Goal: Register for event/course

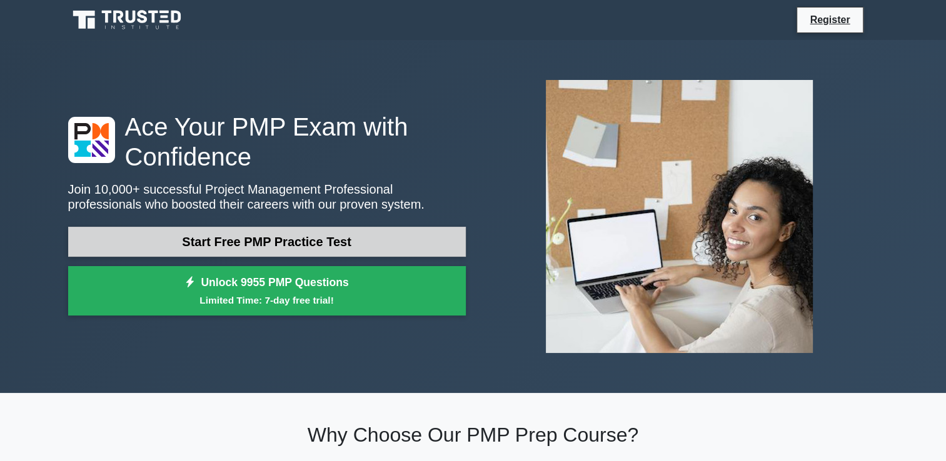
click at [323, 239] on link "Start Free PMP Practice Test" at bounding box center [267, 242] width 398 height 30
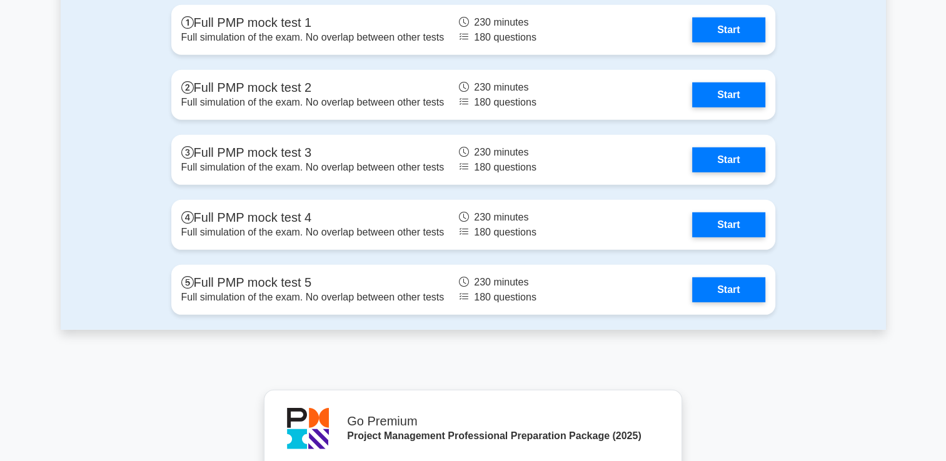
scroll to position [3677, 0]
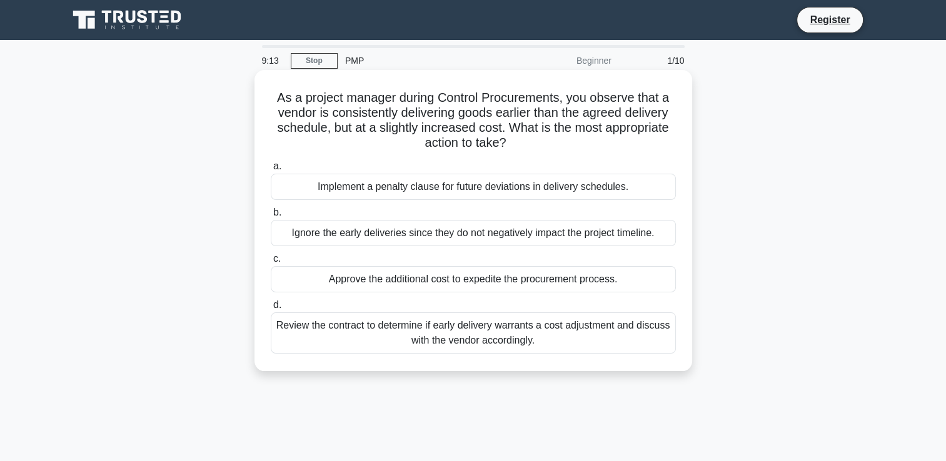
click at [490, 331] on div "Review the contract to determine if early delivery warrants a cost adjustment a…" at bounding box center [473, 333] width 405 height 41
click at [271, 310] on input "d. Review the contract to determine if early delivery warrants a cost adjustmen…" at bounding box center [271, 305] width 0 height 8
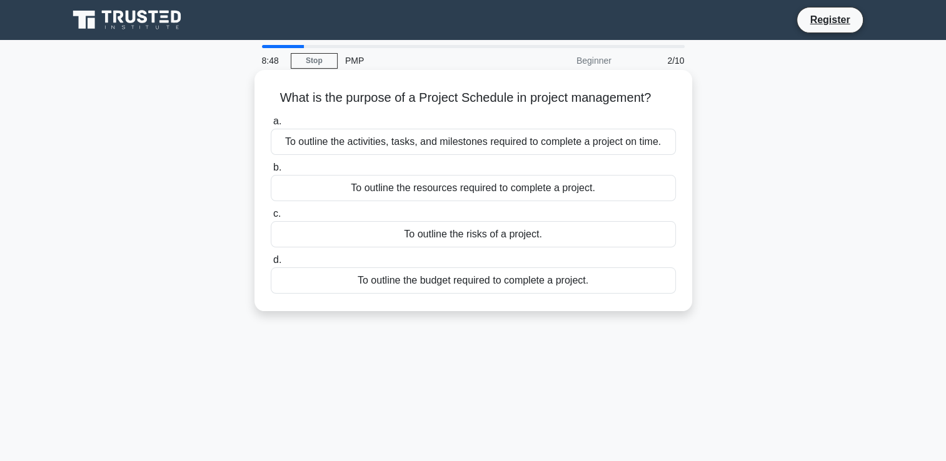
click at [445, 136] on div "To outline the activities, tasks, and milestones required to complete a project…" at bounding box center [473, 142] width 405 height 26
click at [271, 126] on input "a. To outline the activities, tasks, and milestones required to complete a proj…" at bounding box center [271, 122] width 0 height 8
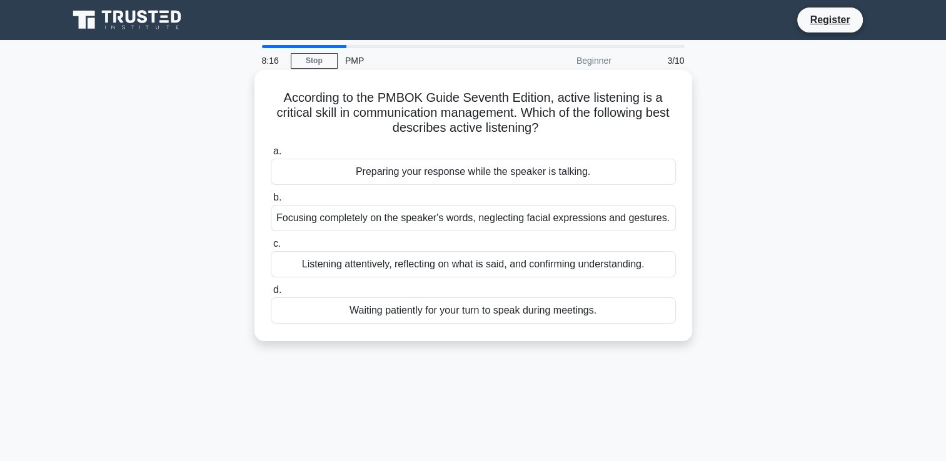
click at [496, 272] on div "Listening attentively, reflecting on what is said, and confirming understanding." at bounding box center [473, 264] width 405 height 26
click at [271, 248] on input "c. Listening attentively, reflecting on what is said, and confirming understand…" at bounding box center [271, 244] width 0 height 8
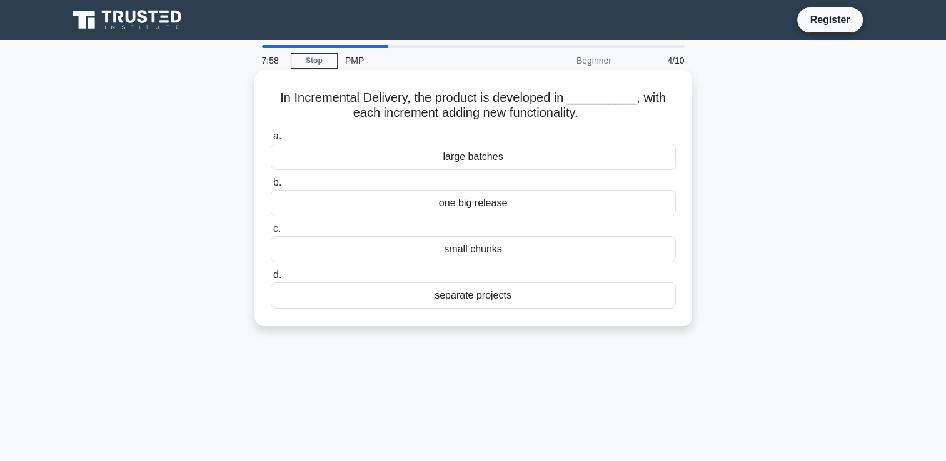
click at [483, 295] on div "separate projects" at bounding box center [473, 296] width 405 height 26
click at [271, 280] on input "d. separate projects" at bounding box center [271, 275] width 0 height 8
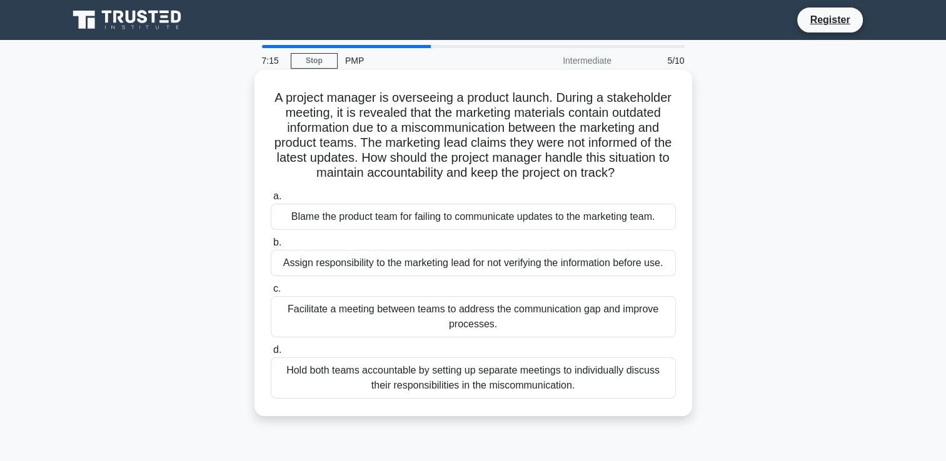
click at [477, 309] on div "Facilitate a meeting between teams to address the communication gap and improve…" at bounding box center [473, 316] width 405 height 41
click at [271, 293] on input "c. Facilitate a meeting between teams to address the communication gap and impr…" at bounding box center [271, 289] width 0 height 8
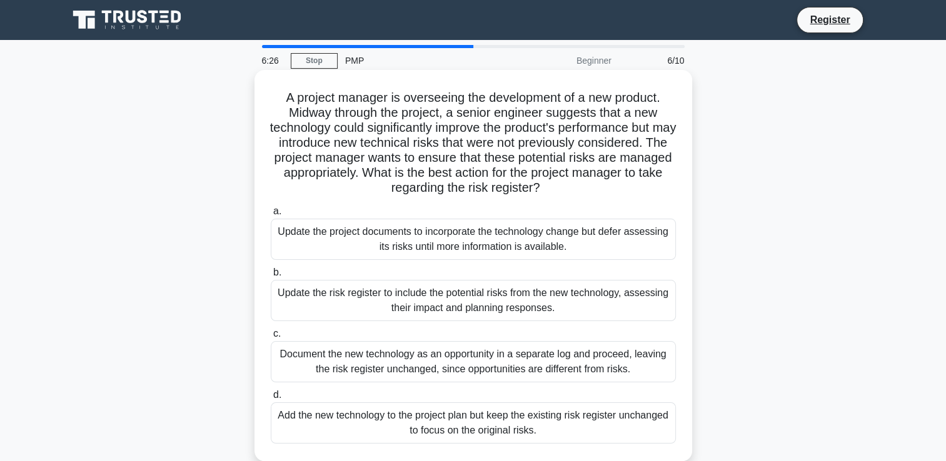
click at [370, 291] on div "Update the risk register to include the potential risks from the new technology…" at bounding box center [473, 300] width 405 height 41
click at [271, 277] on input "b. Update the risk register to include the potential risks from the new technol…" at bounding box center [271, 273] width 0 height 8
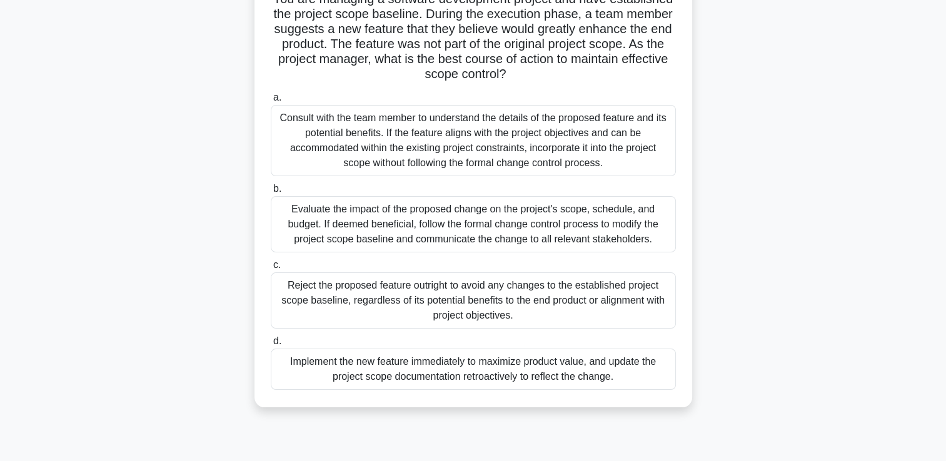
scroll to position [100, 0]
click at [456, 129] on div "Consult with the team member to understand the details of the proposed feature …" at bounding box center [473, 139] width 405 height 71
click at [271, 101] on input "a. Consult with the team member to understand the details of the proposed featu…" at bounding box center [271, 97] width 0 height 8
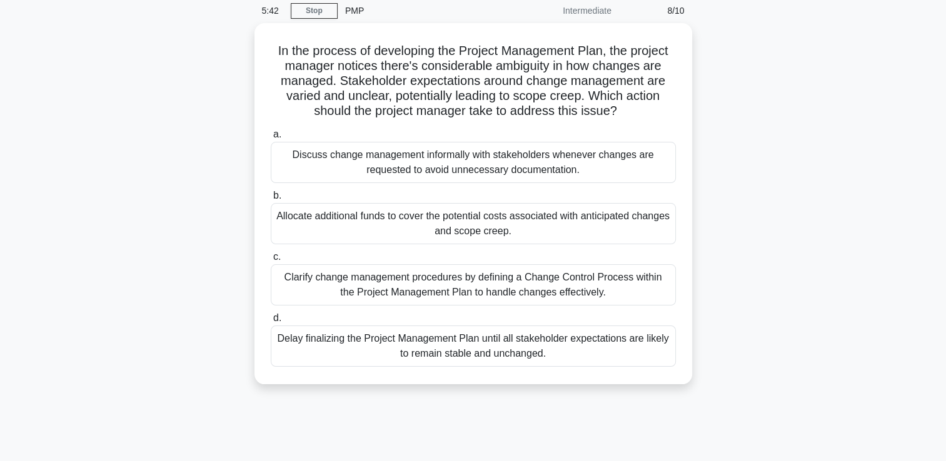
scroll to position [0, 0]
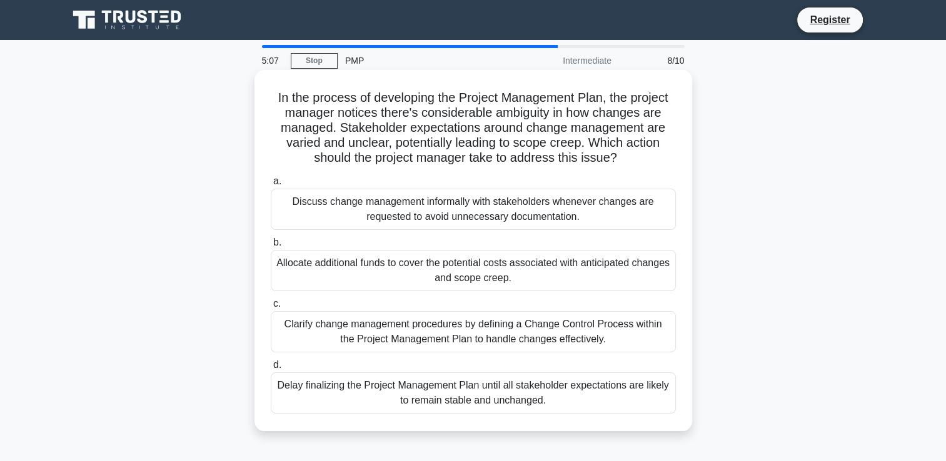
click at [421, 335] on div "Clarify change management procedures by defining a Change Control Process withi…" at bounding box center [473, 331] width 405 height 41
click at [271, 308] on input "c. Clarify change management procedures by defining a Change Control Process wi…" at bounding box center [271, 304] width 0 height 8
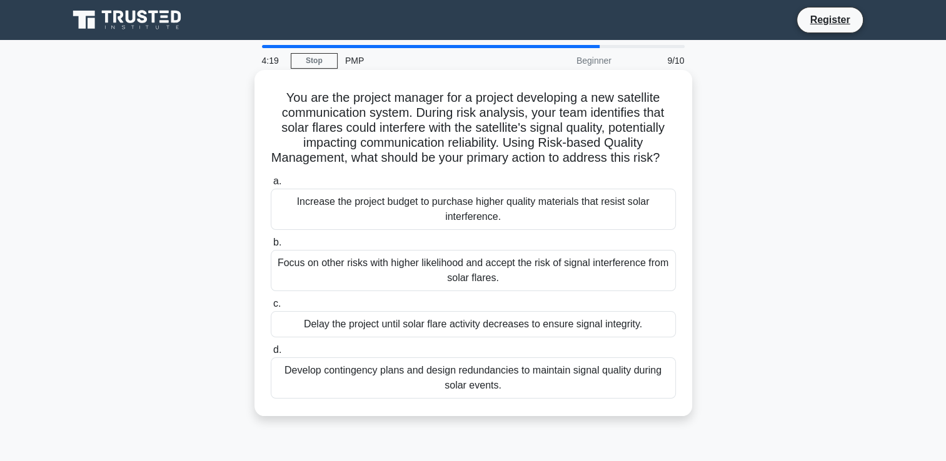
click at [456, 389] on div "Develop contingency plans and design redundancies to maintain signal quality du…" at bounding box center [473, 378] width 405 height 41
click at [271, 355] on input "d. Develop contingency plans and design redundancies to maintain signal quality…" at bounding box center [271, 350] width 0 height 8
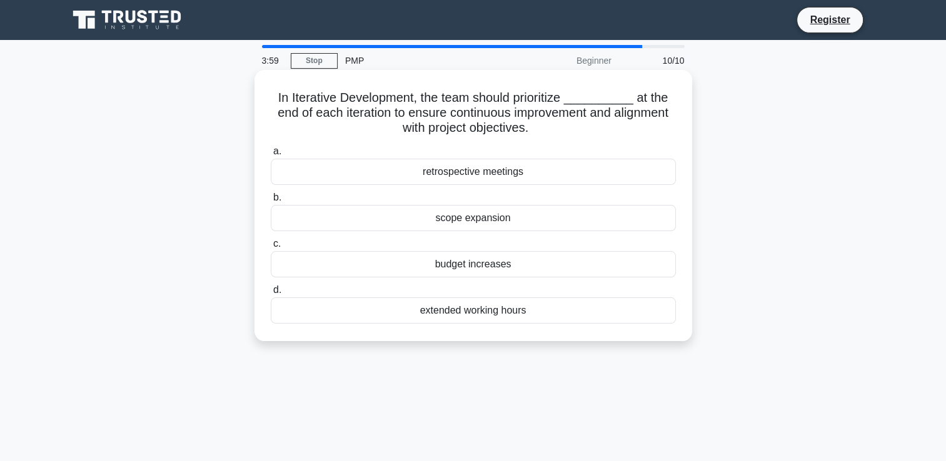
click at [472, 311] on div "extended working hours" at bounding box center [473, 311] width 405 height 26
click at [271, 295] on input "d. extended working hours" at bounding box center [271, 290] width 0 height 8
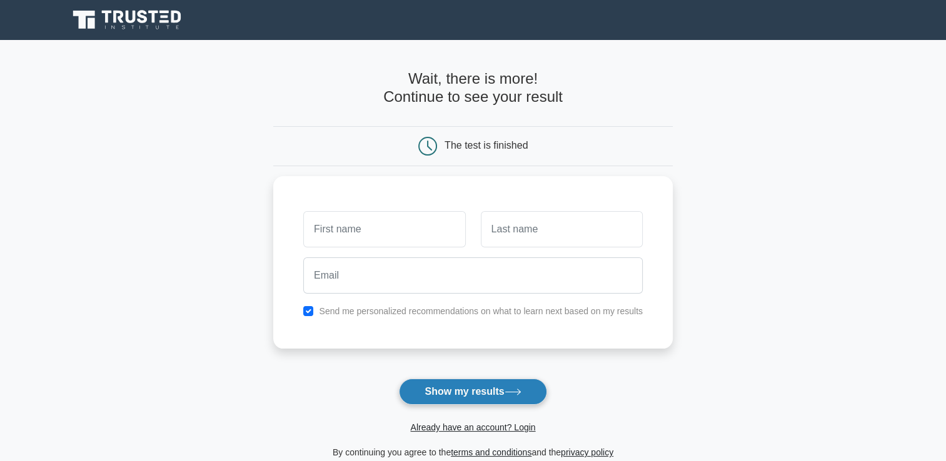
click at [507, 394] on button "Show my results" at bounding box center [473, 392] width 148 height 26
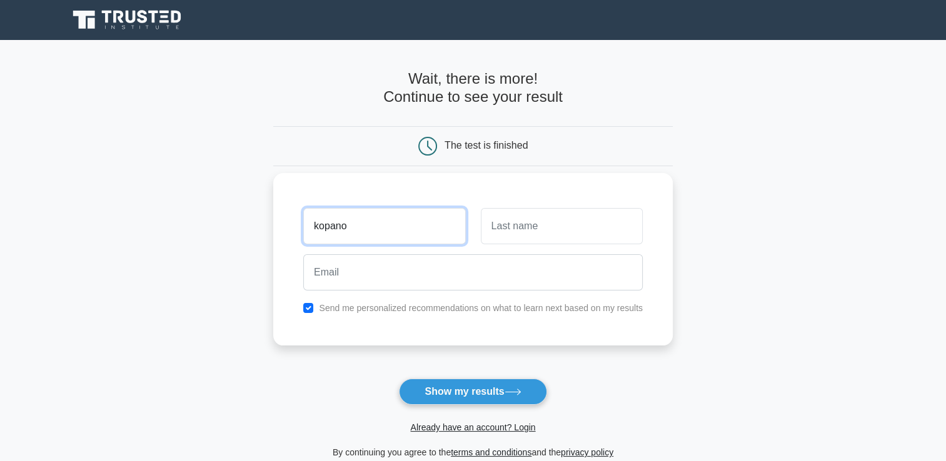
type input "kopano"
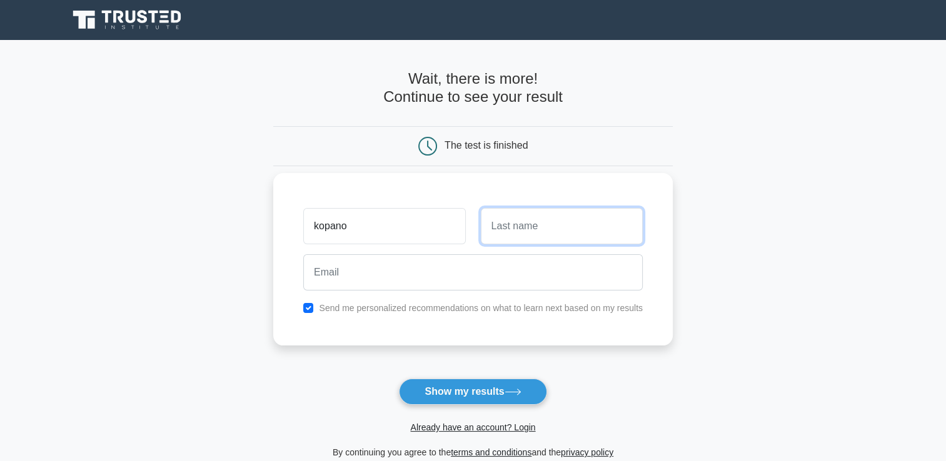
click at [518, 219] on input "text" at bounding box center [562, 226] width 162 height 36
type input "kopnut"
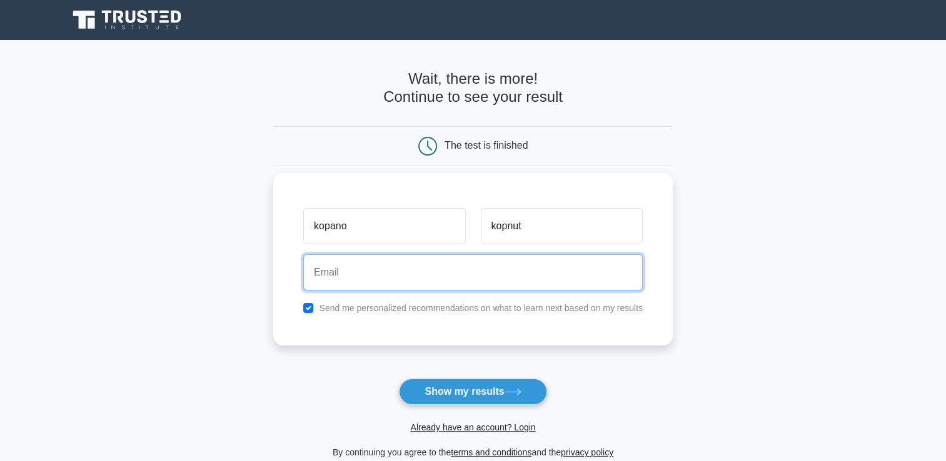
click at [447, 263] on input "email" at bounding box center [473, 273] width 340 height 36
type input "k"
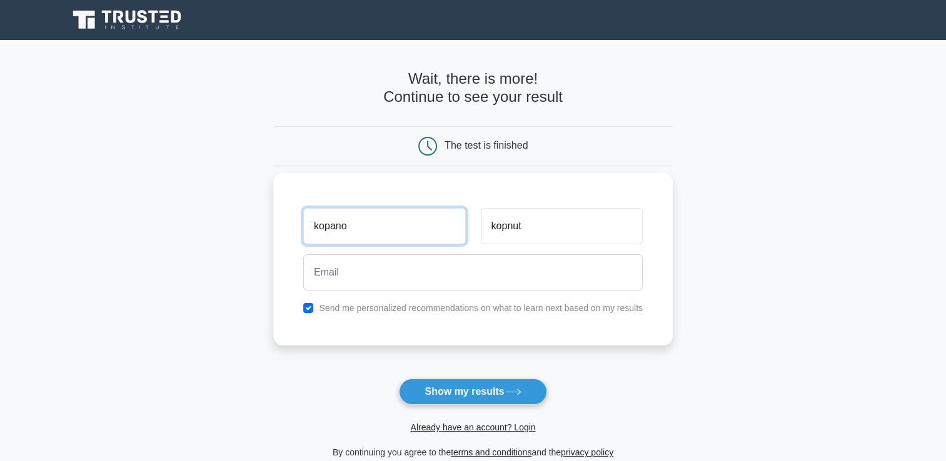
click at [443, 209] on input "kopano" at bounding box center [384, 226] width 162 height 36
type input "k"
type input "tumi"
click at [399, 379] on button "Show my results" at bounding box center [473, 392] width 148 height 26
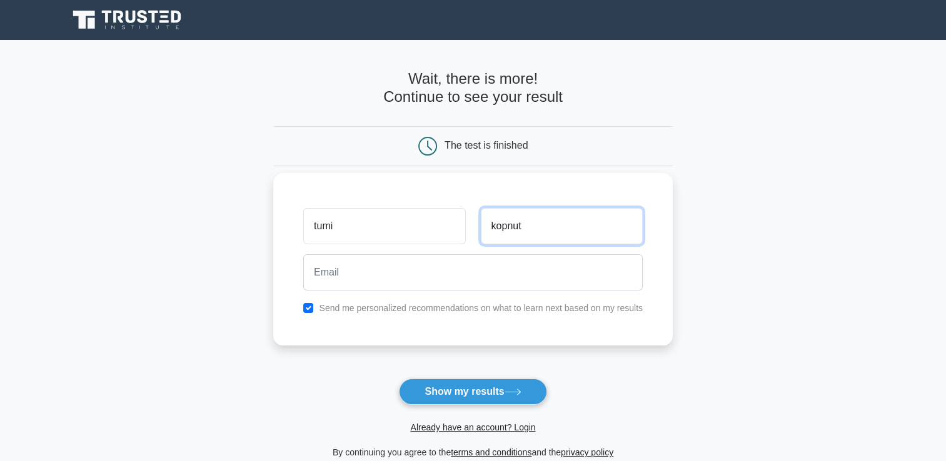
click at [534, 226] on input "kopnut" at bounding box center [562, 226] width 162 height 36
type input "k"
type input "tumzzza"
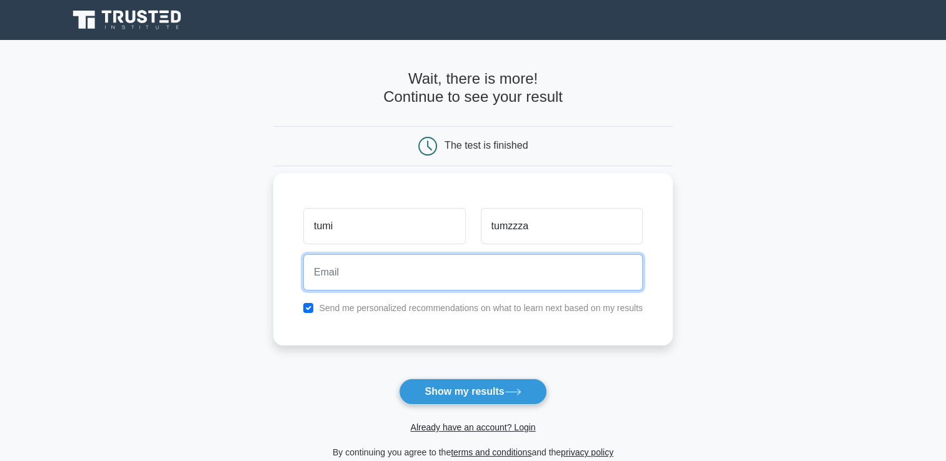
click at [449, 274] on input "email" at bounding box center [473, 273] width 340 height 36
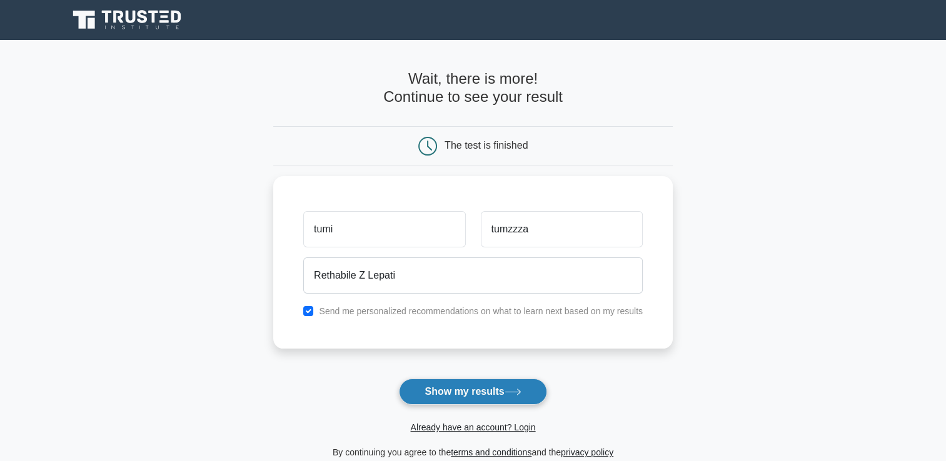
click at [428, 379] on button "Show my results" at bounding box center [473, 392] width 148 height 26
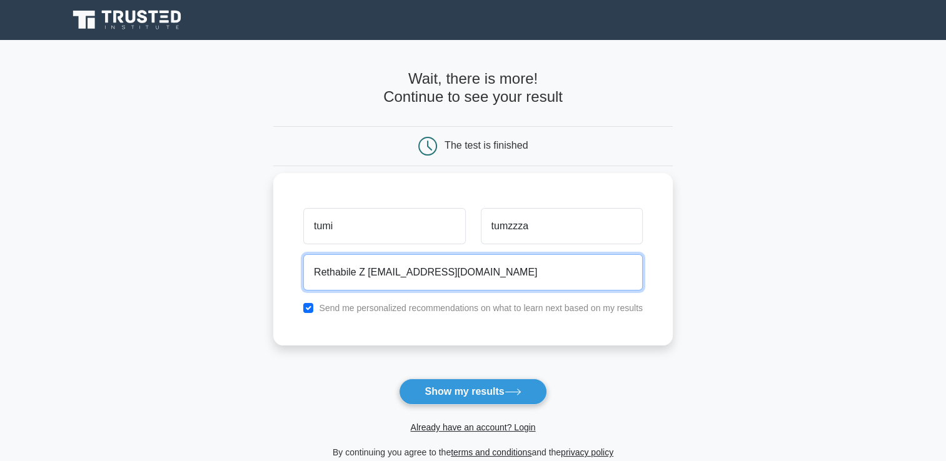
click at [399, 379] on button "Show my results" at bounding box center [473, 392] width 148 height 26
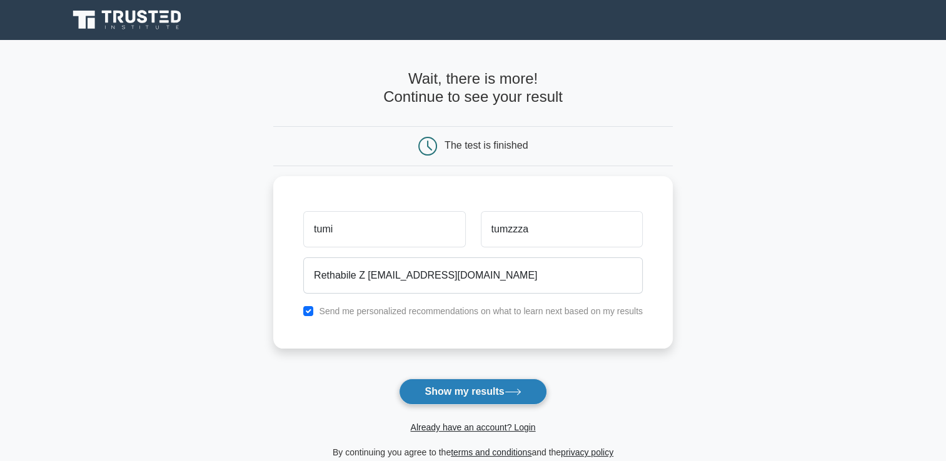
click at [466, 401] on button "Show my results" at bounding box center [473, 392] width 148 height 26
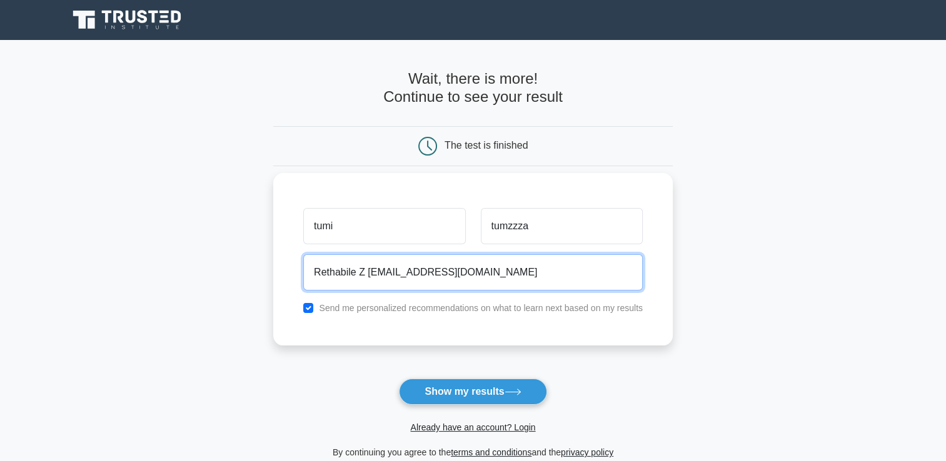
click at [363, 271] on input "Rethabile Z Lepati@co.za" at bounding box center [473, 273] width 340 height 36
click at [411, 271] on input "Rethabile Z@ Lepati@co.za" at bounding box center [473, 273] width 340 height 36
type input "Rethabile Z@ Lepatico.za"
click at [399, 379] on button "Show my results" at bounding box center [473, 392] width 148 height 26
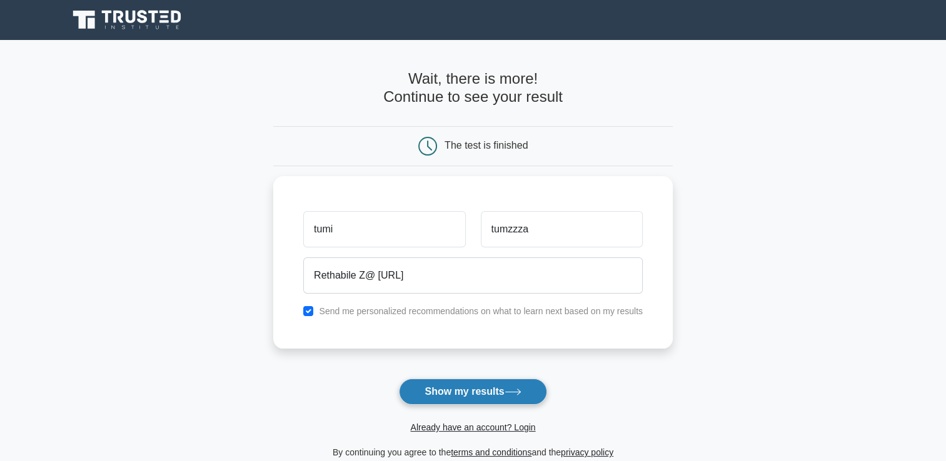
click at [478, 395] on button "Show my results" at bounding box center [473, 392] width 148 height 26
